Goal: Check status: Check status

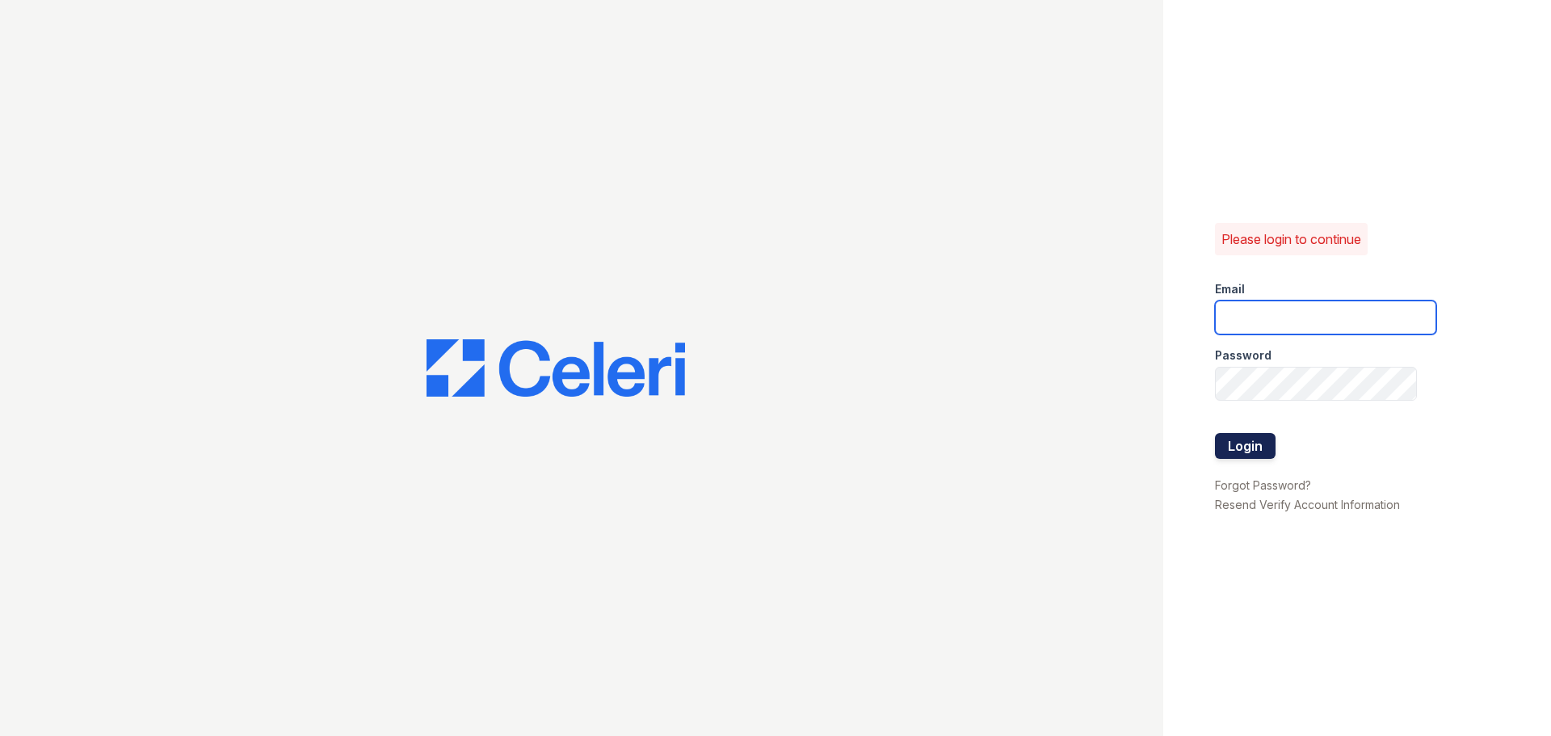
type input "summergate1@cafmanagement.com"
click at [1243, 444] on button "Login" at bounding box center [1245, 446] width 61 height 26
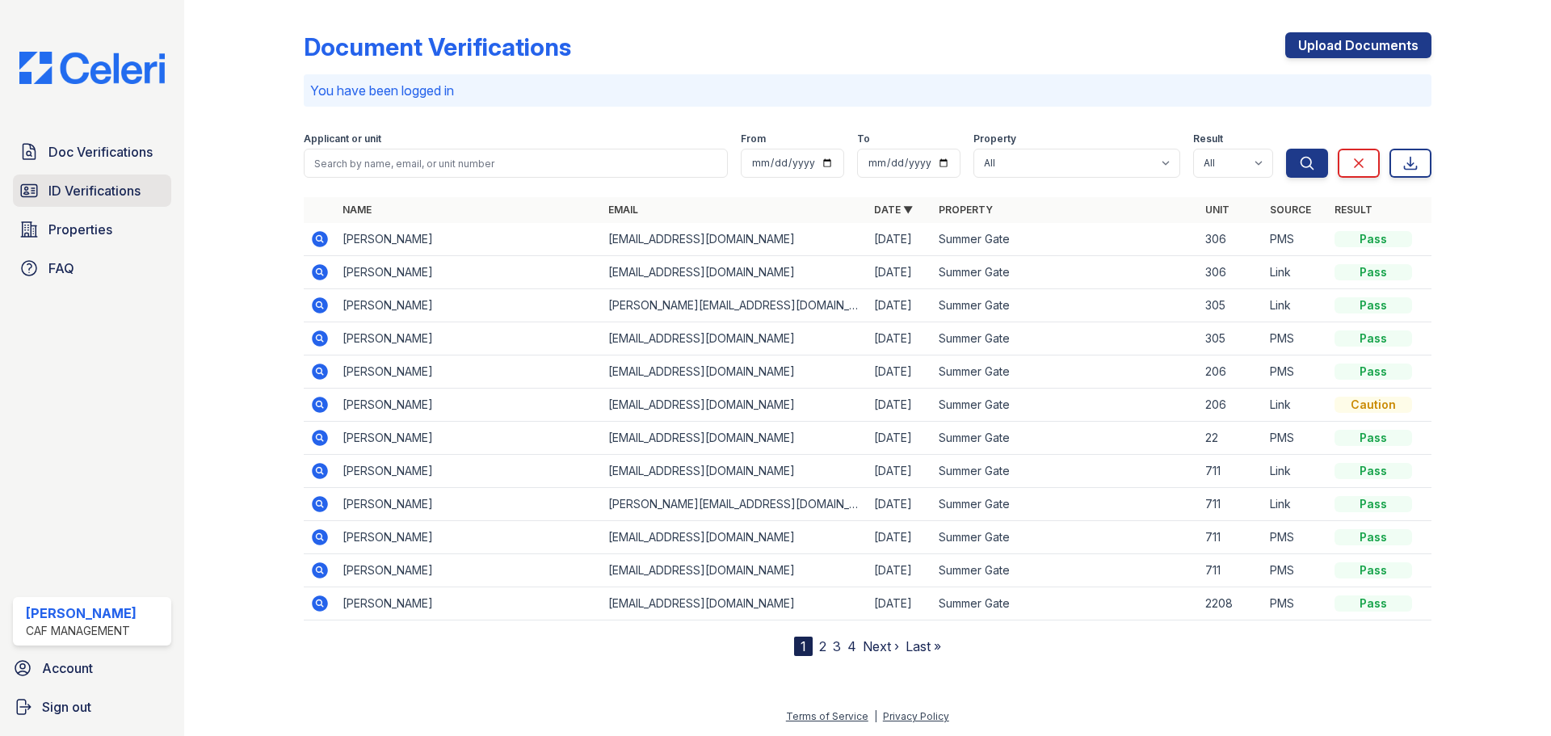
click at [98, 194] on span "ID Verifications" at bounding box center [94, 190] width 92 height 19
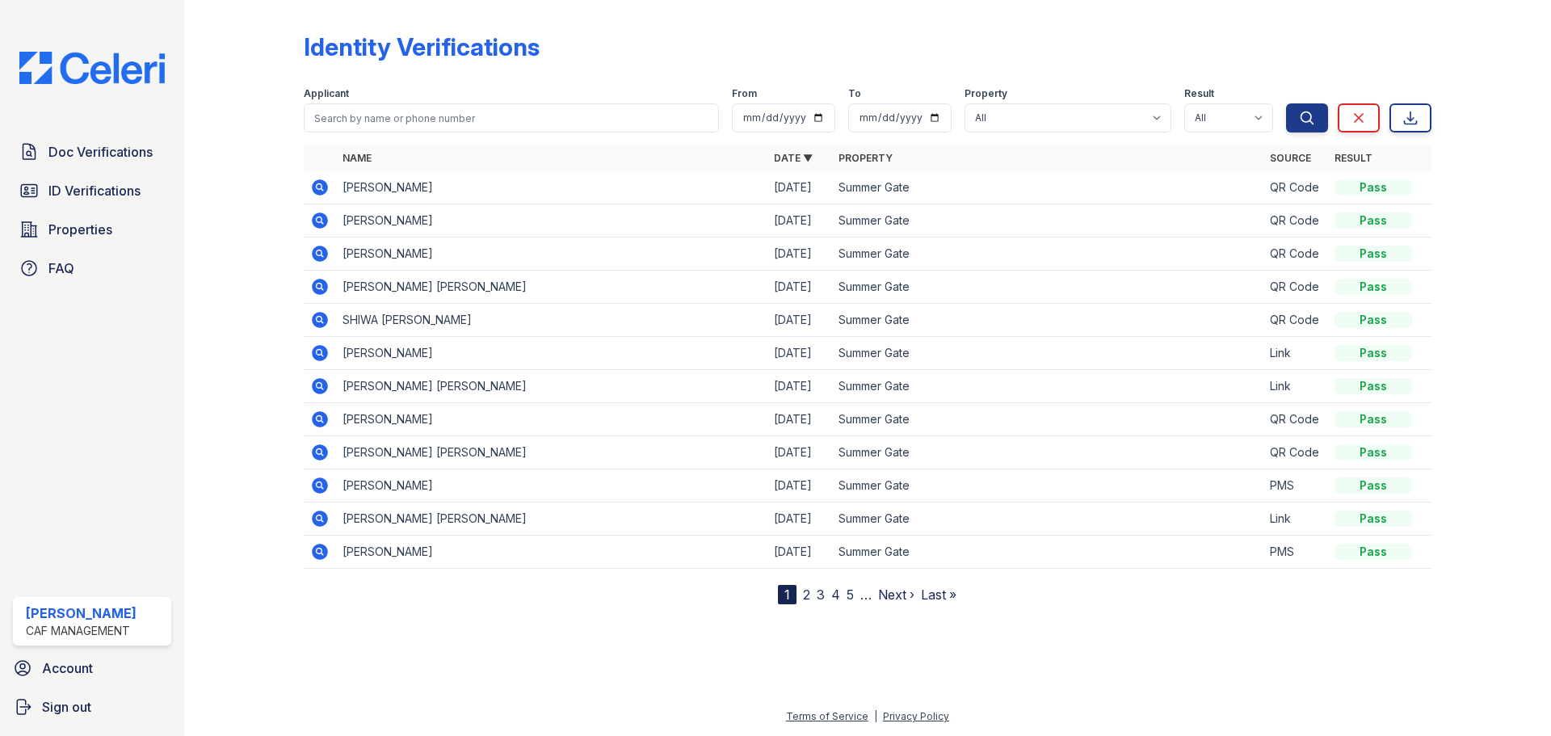
click at [100, 154] on span "Doc Verifications" at bounding box center [100, 151] width 104 height 19
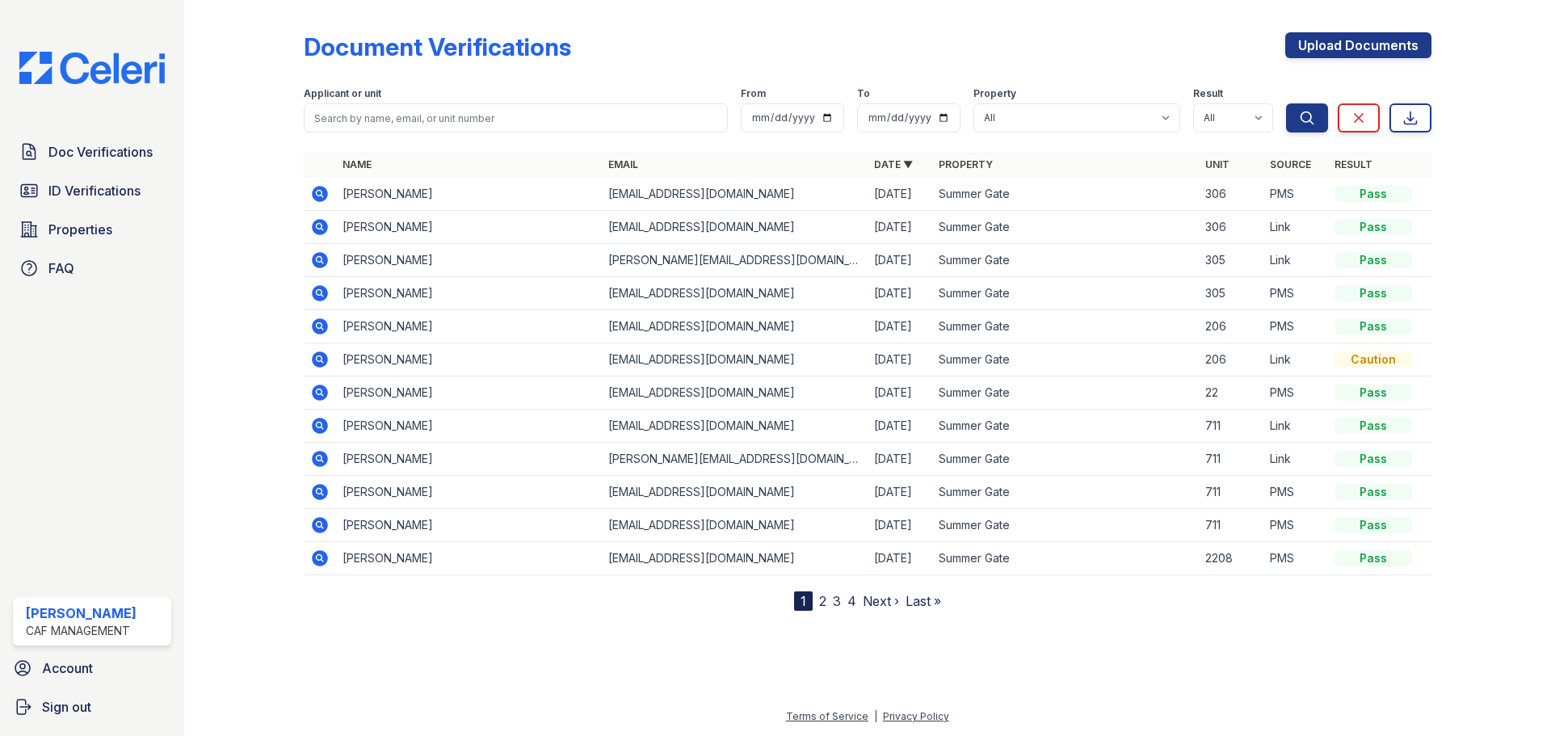
click at [329, 191] on icon at bounding box center [319, 193] width 19 height 19
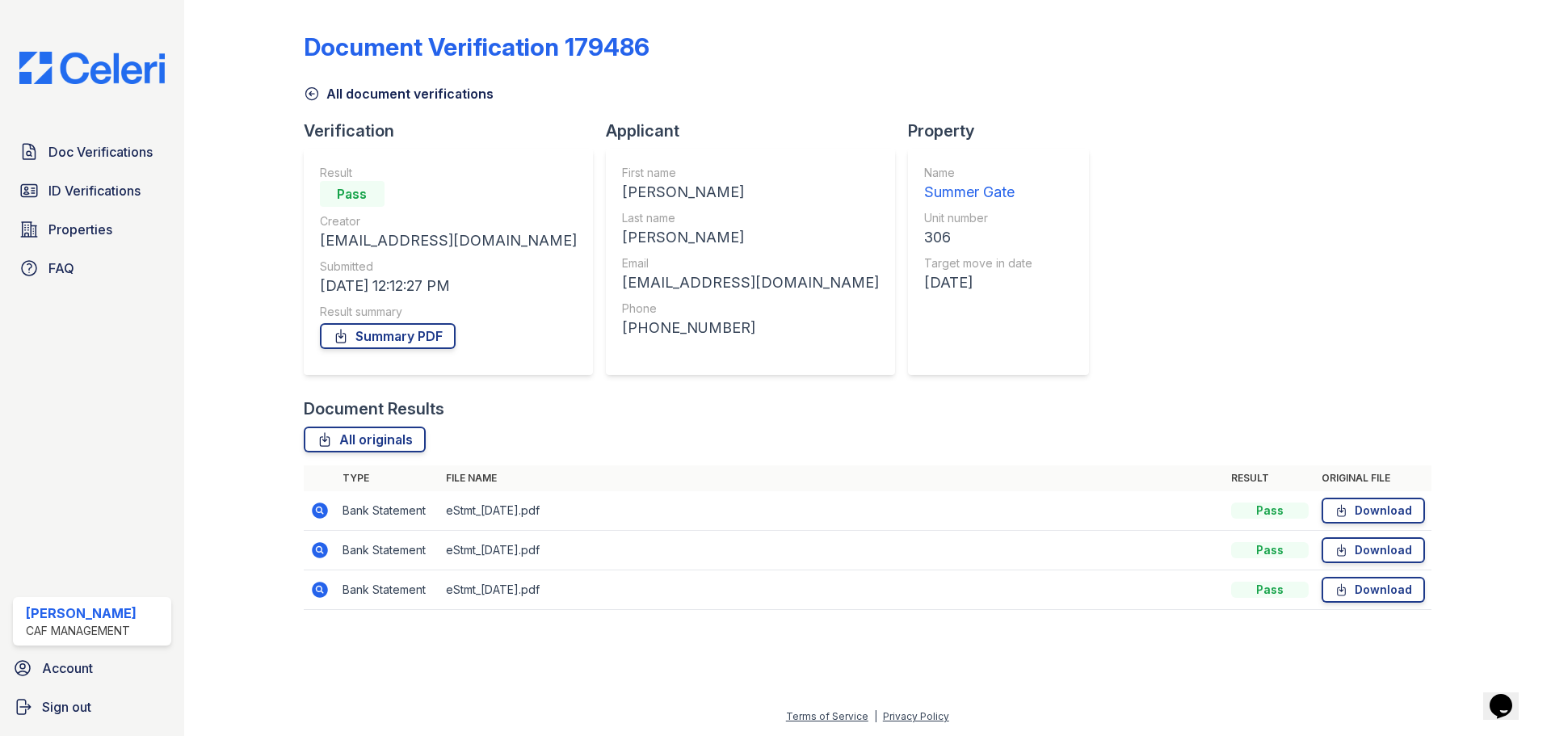
click at [399, 323] on link "Summary PDF" at bounding box center [388, 336] width 136 height 26
click at [350, 603] on td "Bank Statement" at bounding box center [387, 590] width 103 height 40
click at [319, 589] on icon at bounding box center [319, 589] width 4 height 4
